Goal: Register for event/course: Sign up to attend an event or enroll in a course

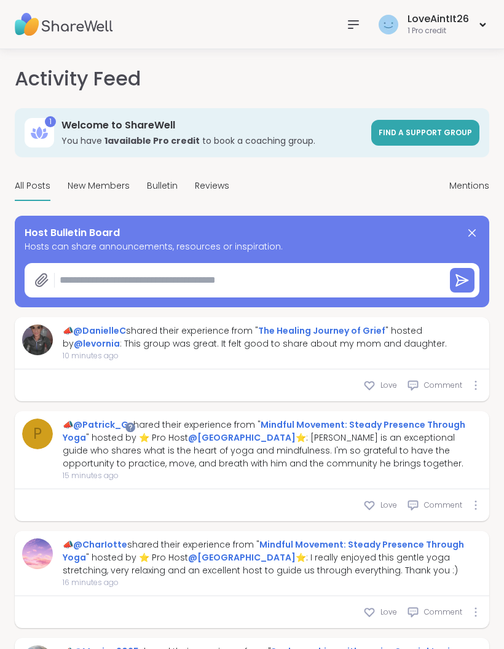
click at [49, 19] on img at bounding box center [64, 24] width 98 height 43
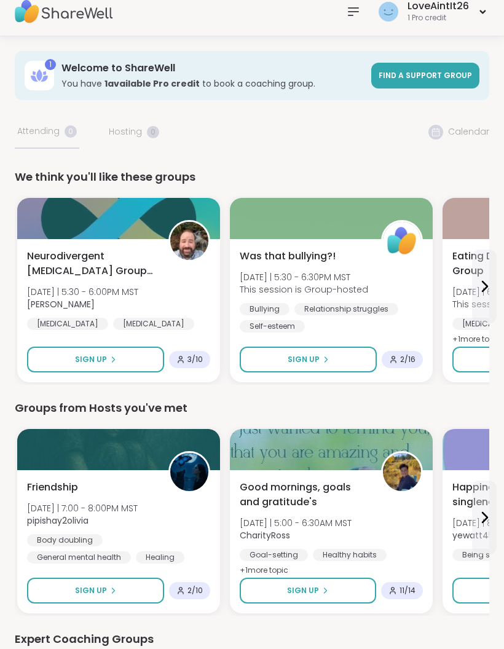
scroll to position [14, 0]
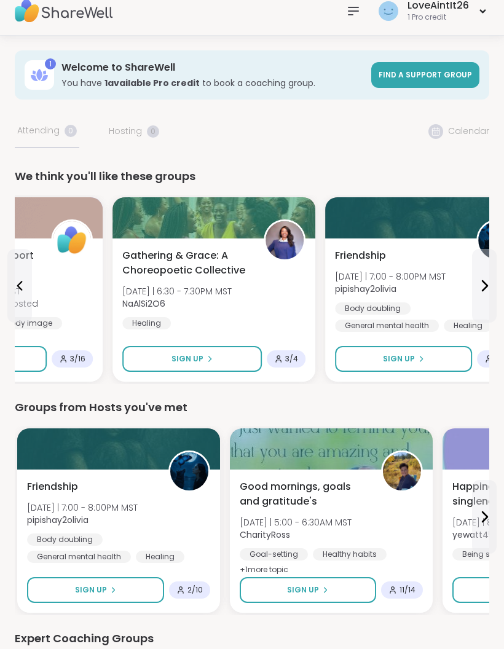
click at [153, 216] on div at bounding box center [213, 217] width 203 height 41
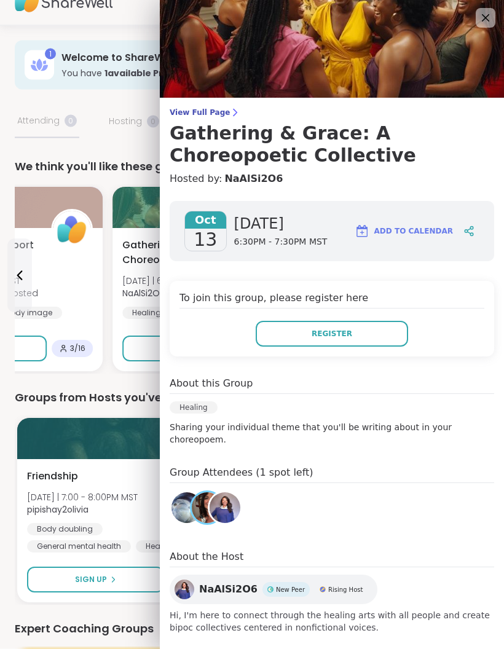
scroll to position [24, 0]
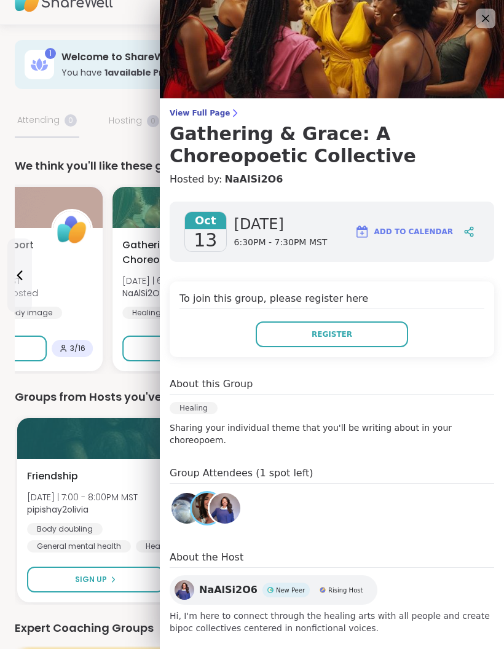
click at [347, 335] on span "Register" at bounding box center [332, 334] width 41 height 11
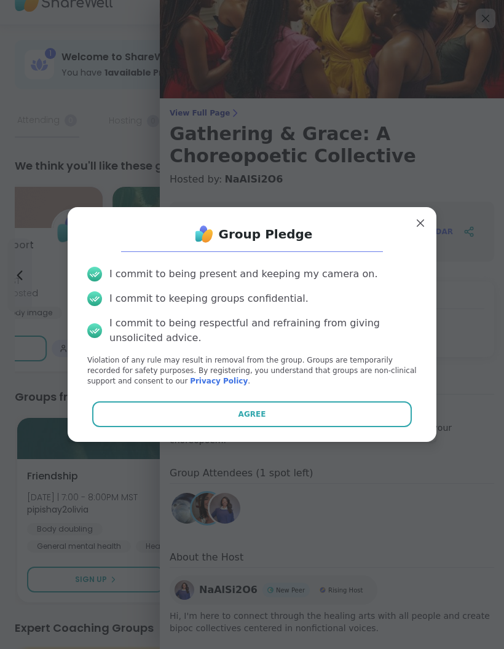
click at [289, 427] on button "Agree" at bounding box center [252, 414] width 320 height 26
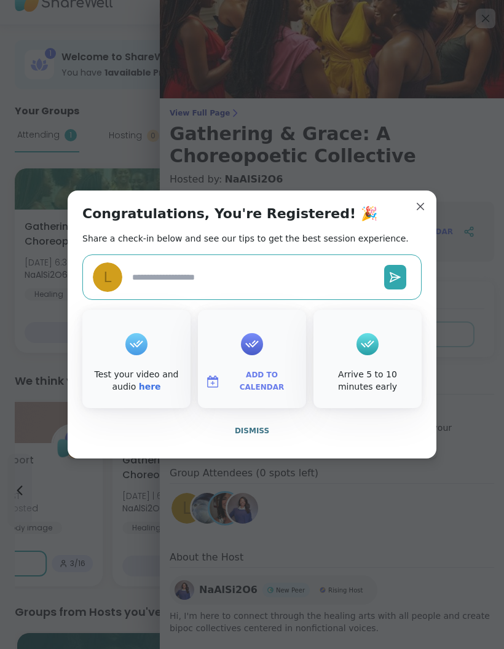
click at [262, 435] on span "Dismiss" at bounding box center [252, 430] width 34 height 9
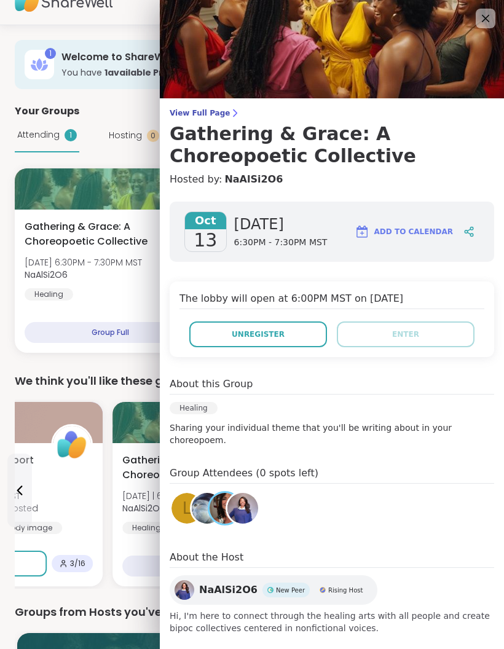
click at [114, 117] on div "Your Groups" at bounding box center [252, 111] width 474 height 15
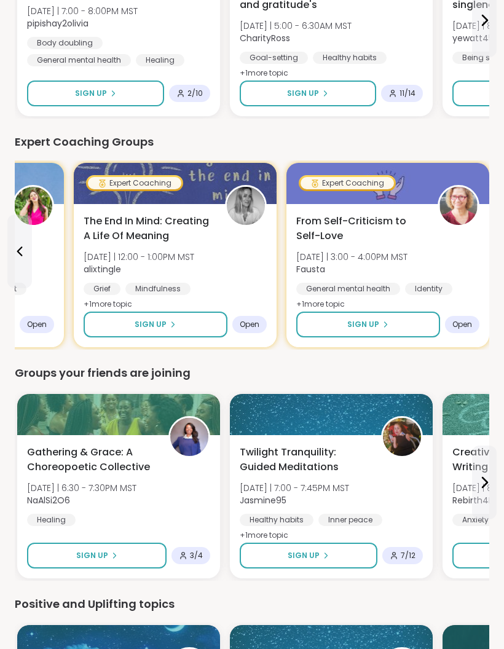
scroll to position [729, 0]
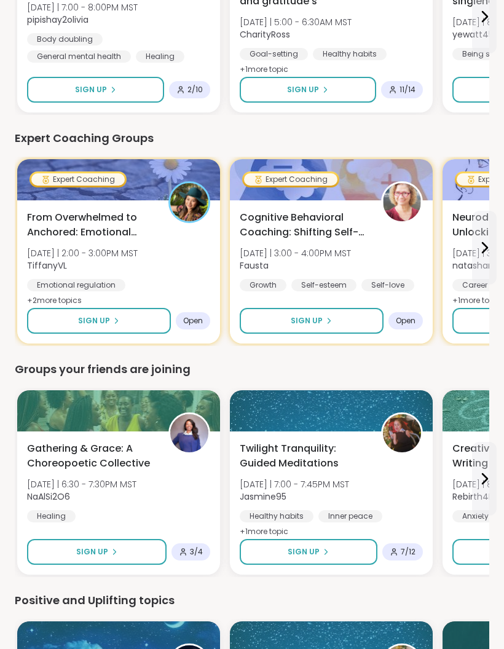
click at [111, 328] on button "Sign Up" at bounding box center [99, 321] width 144 height 26
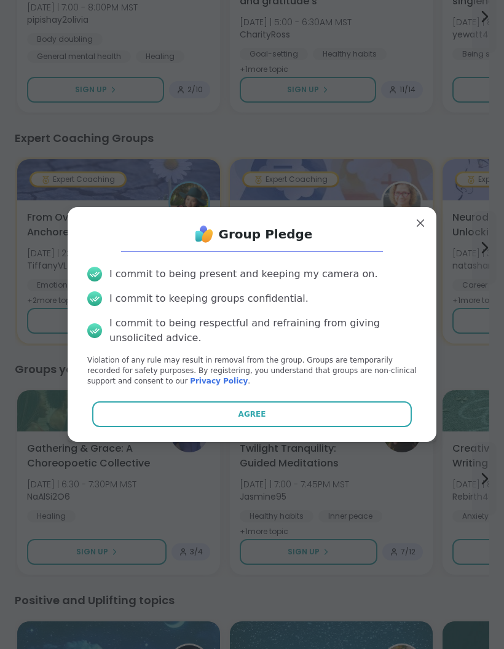
click at [217, 427] on button "Agree" at bounding box center [252, 414] width 320 height 26
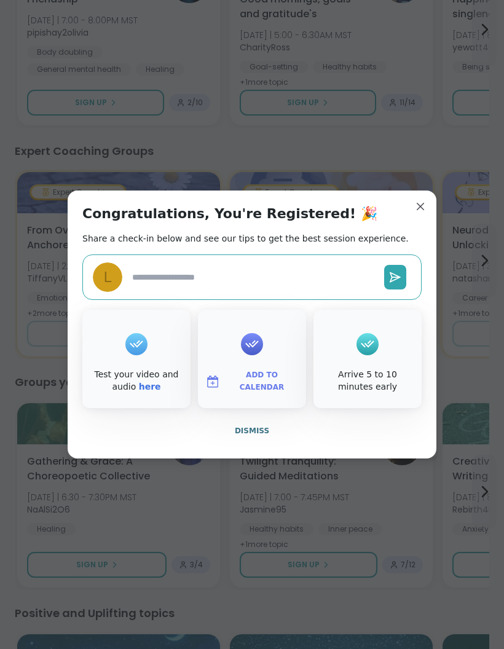
click at [246, 444] on button "Dismiss" at bounding box center [251, 431] width 339 height 26
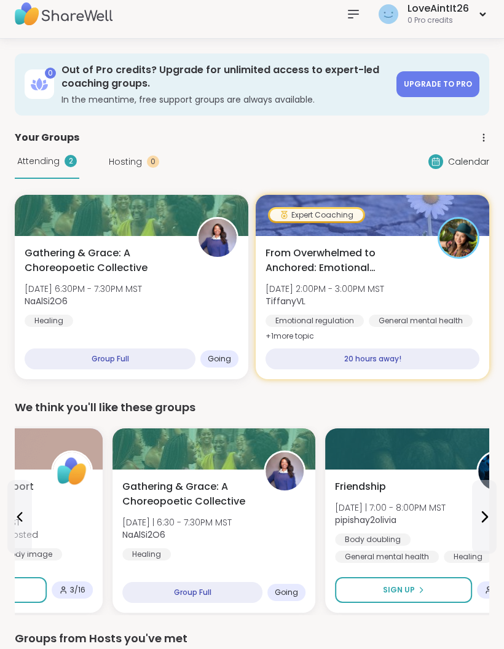
scroll to position [0, 0]
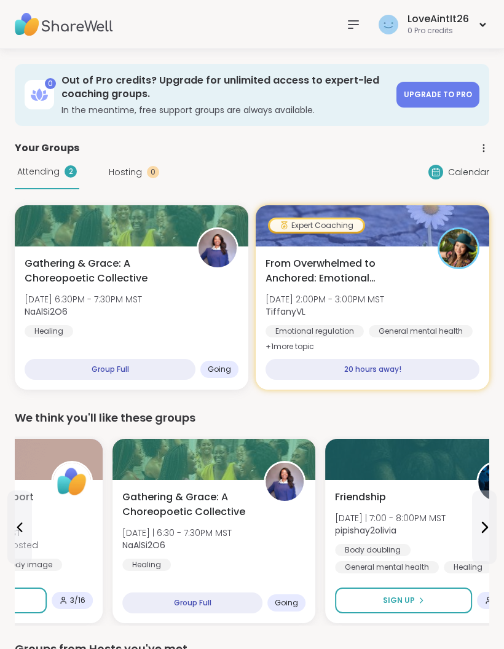
click at [461, 176] on span "Calendar" at bounding box center [468, 172] width 41 height 13
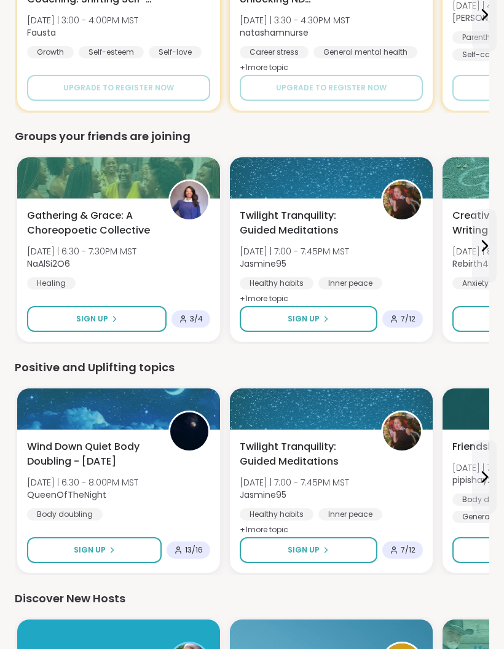
scroll to position [1041, 0]
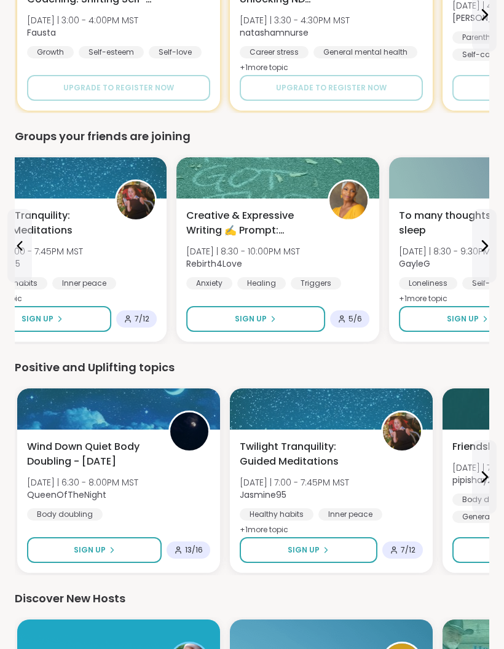
click at [320, 214] on div "Creative & Expressive Writing ✍️ Prompt: Triggers [DATE] | 8:30 - 10:00PM MST R…" at bounding box center [277, 248] width 183 height 81
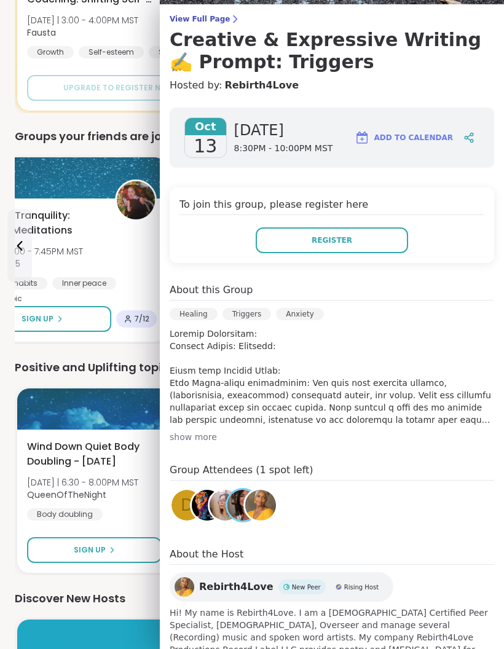
scroll to position [93, 0]
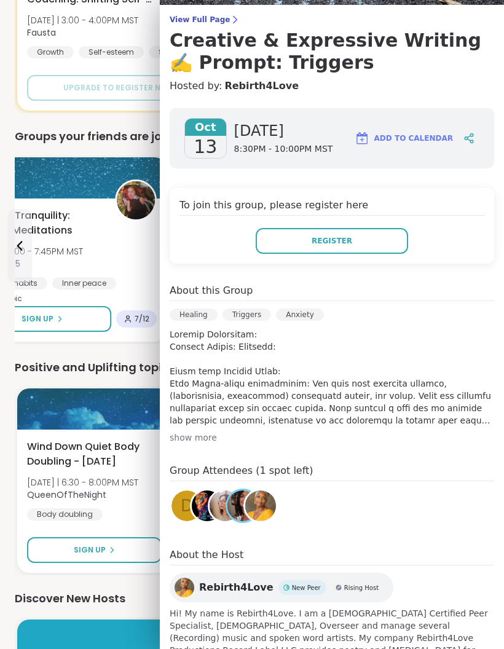
click at [367, 250] on button "Register" at bounding box center [332, 241] width 152 height 26
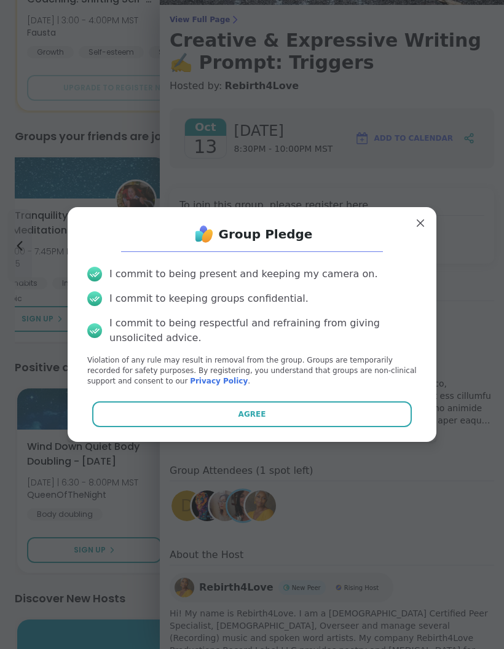
click at [294, 427] on button "Agree" at bounding box center [252, 414] width 320 height 26
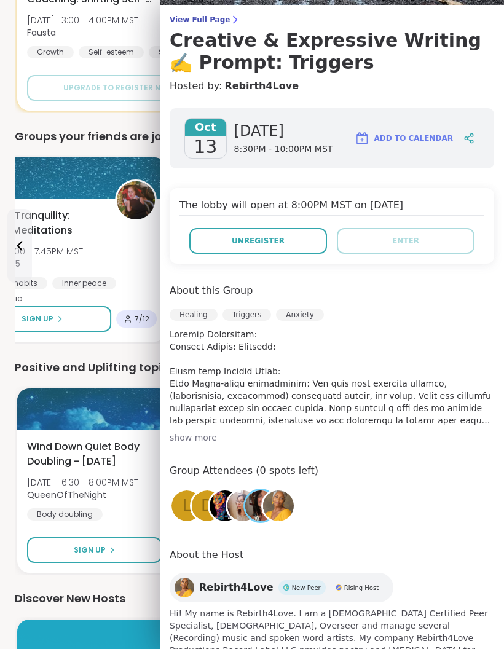
click at [198, 442] on div "show more" at bounding box center [332, 437] width 324 height 12
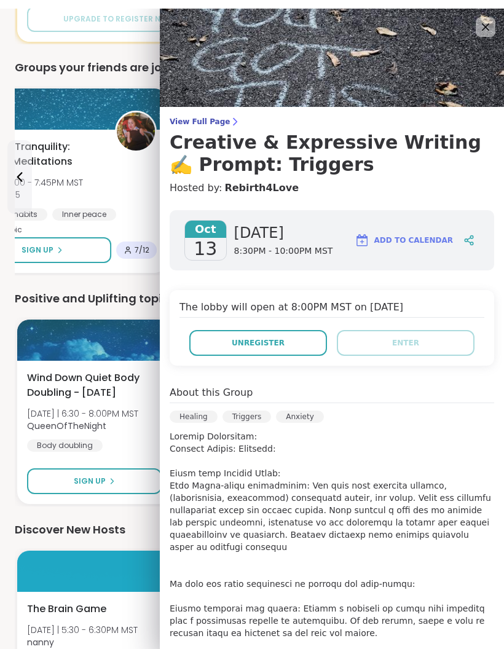
scroll to position [0, 0]
click at [477, 234] on div at bounding box center [468, 232] width 21 height 22
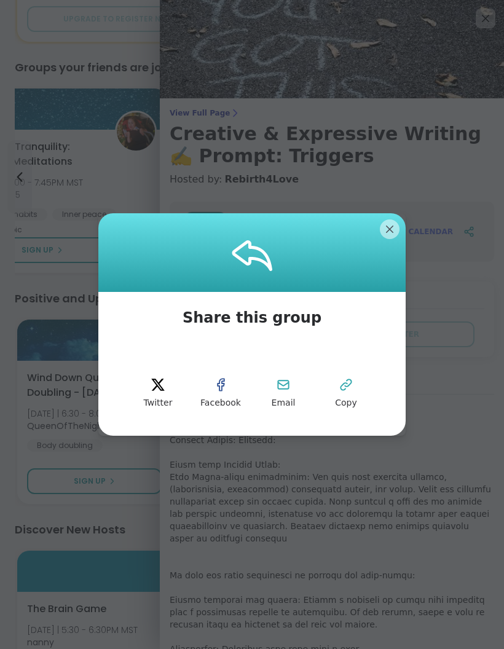
click at [360, 419] on button "Copy" at bounding box center [345, 393] width 55 height 55
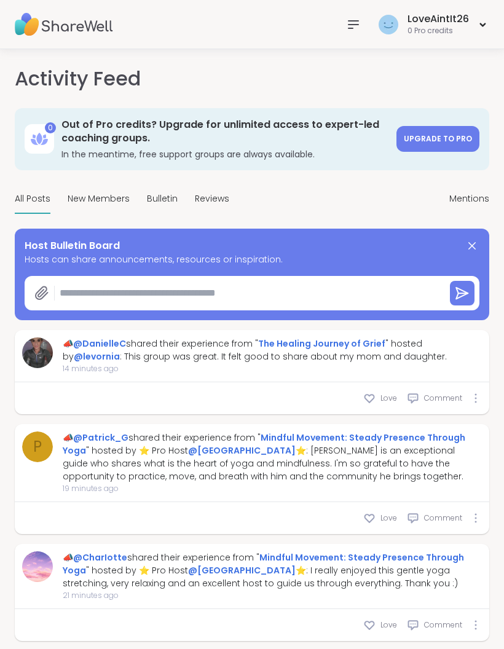
type textarea "*"
click at [33, 24] on img at bounding box center [64, 24] width 98 height 43
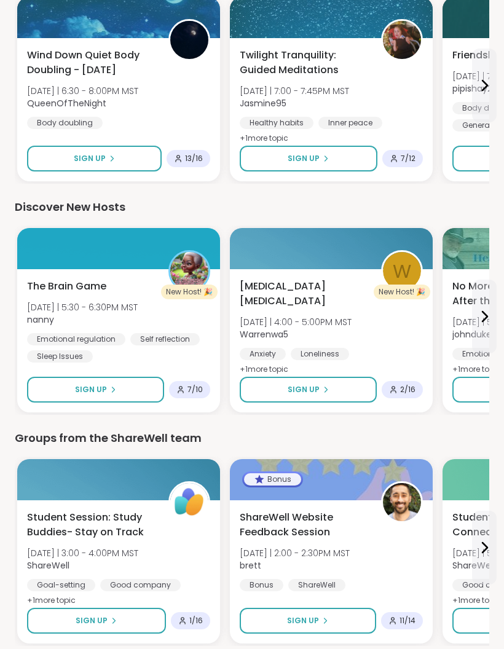
click at [84, 257] on div at bounding box center [118, 248] width 203 height 41
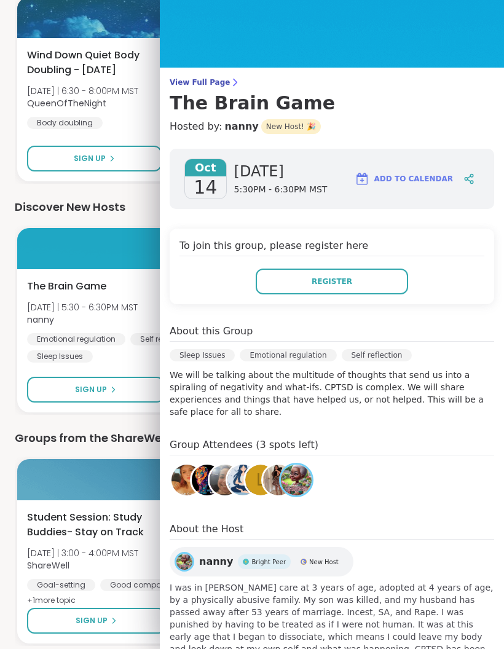
scroll to position [29, 0]
